Goal: Task Accomplishment & Management: Use online tool/utility

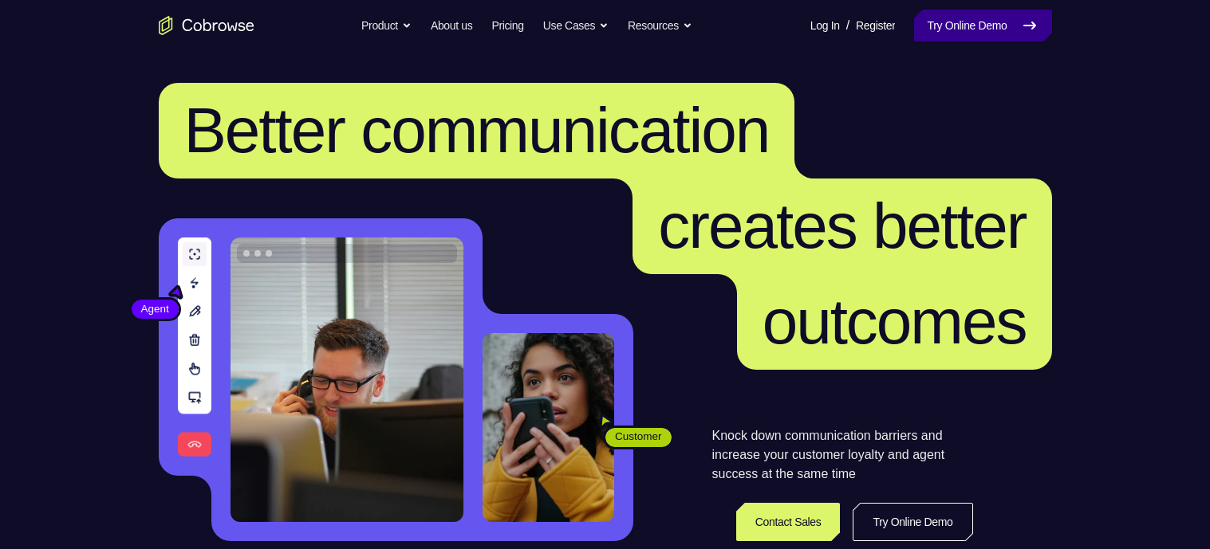
click at [983, 22] on link "Try Online Demo" at bounding box center [982, 26] width 137 height 32
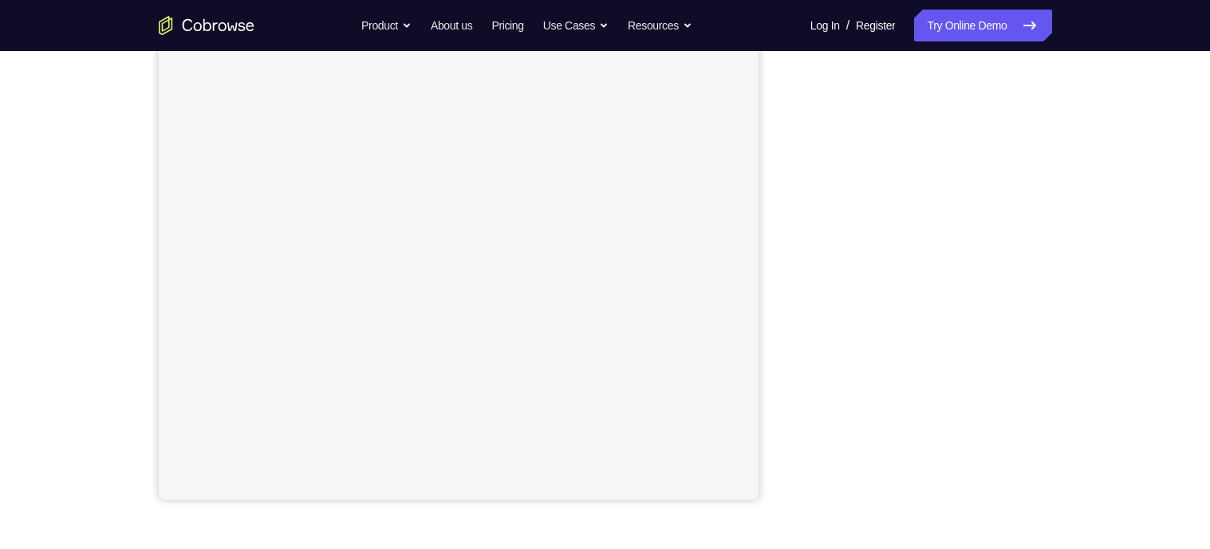
scroll to position [241, 0]
